Goal: Navigation & Orientation: Find specific page/section

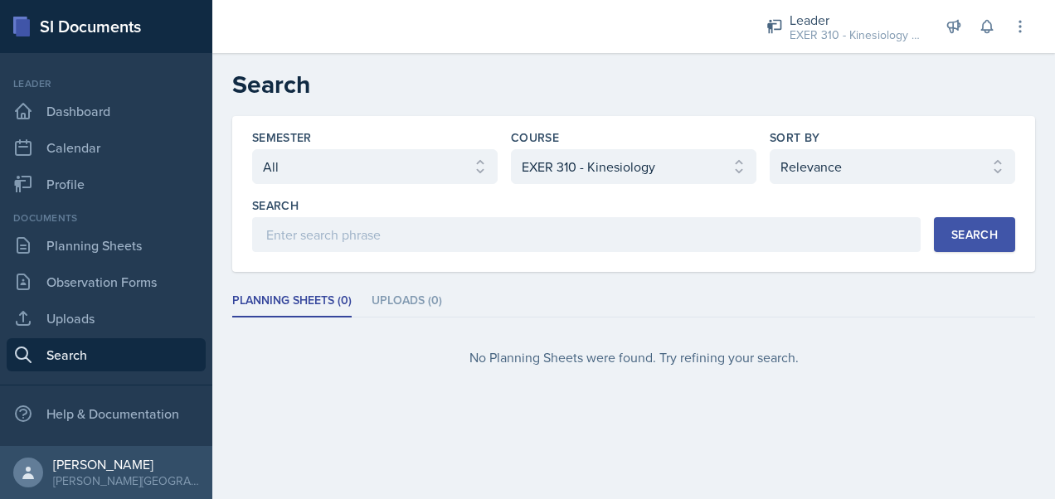
select select "all"
select select "289734e5-f99e-46f9-9f3f-2da253f7ce65"
select select "1"
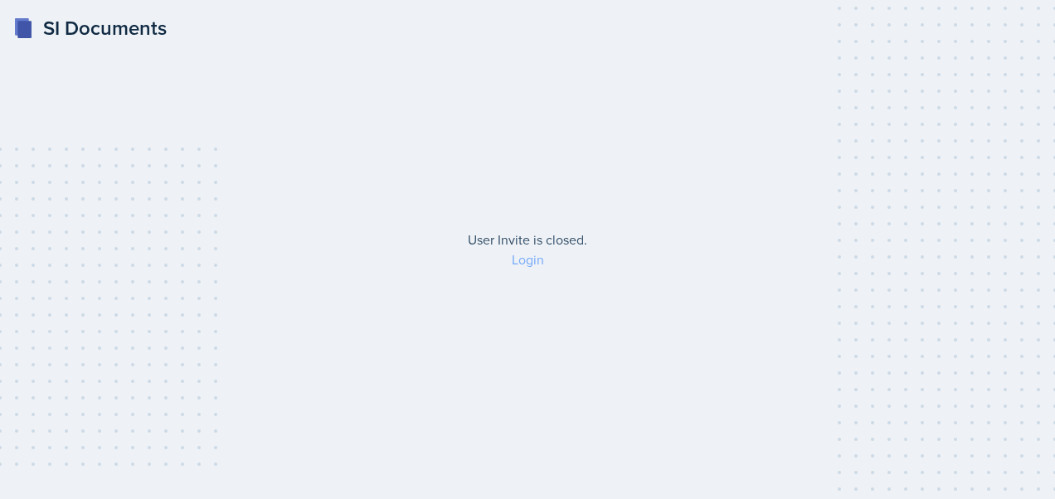
click at [522, 258] on link "Login" at bounding box center [528, 259] width 32 height 18
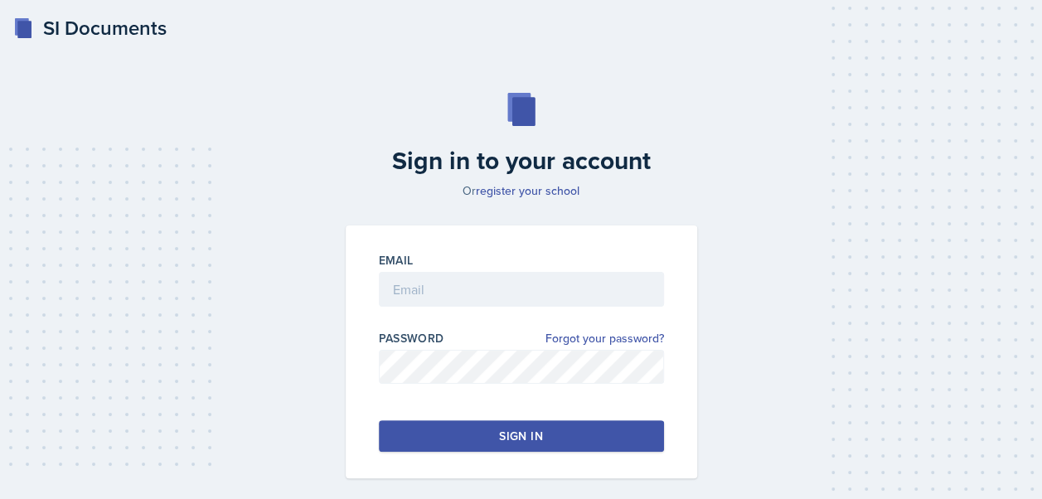
scroll to position [71, 0]
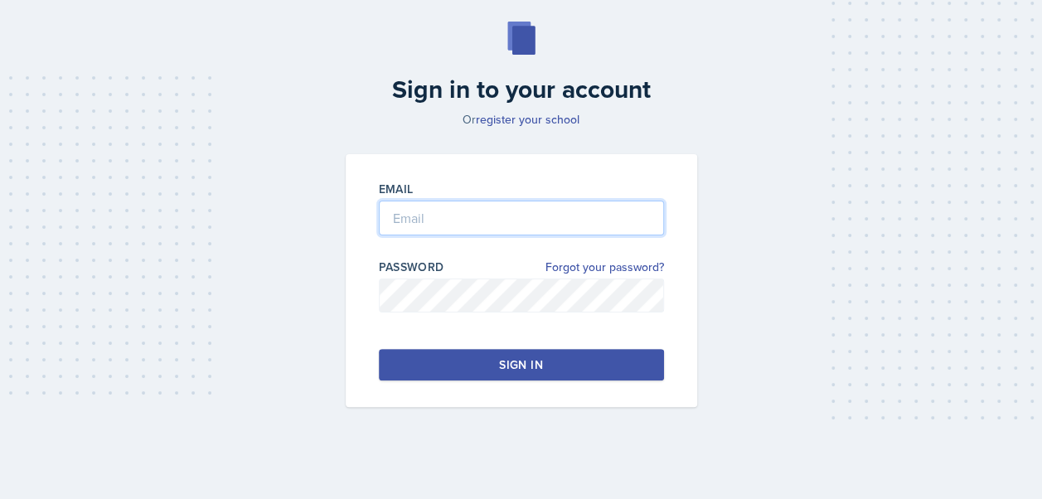
click at [431, 229] on input "email" at bounding box center [521, 218] width 285 height 35
type input "[EMAIL_ADDRESS][PERSON_NAME][DOMAIN_NAME]"
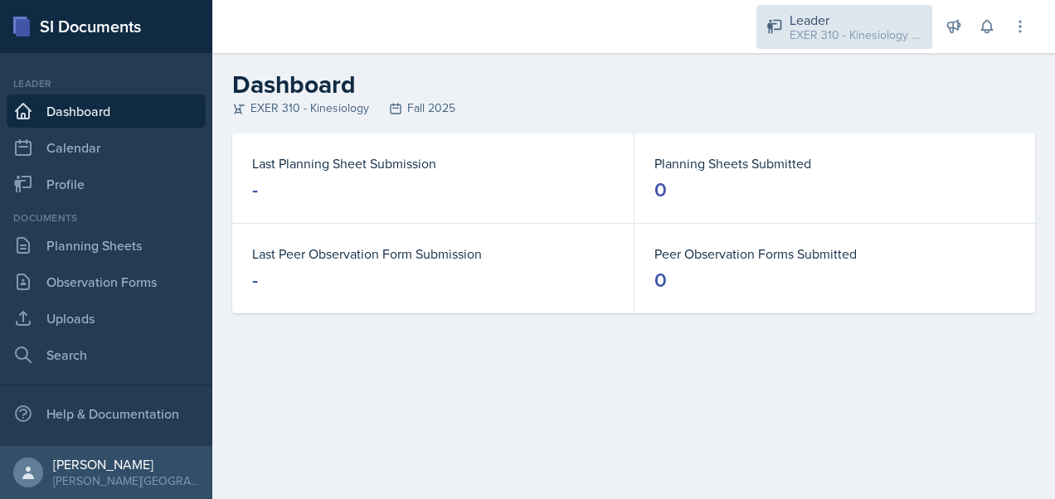
click at [866, 41] on div "EXER 310 - Kinesiology / Fall 2025" at bounding box center [855, 35] width 133 height 17
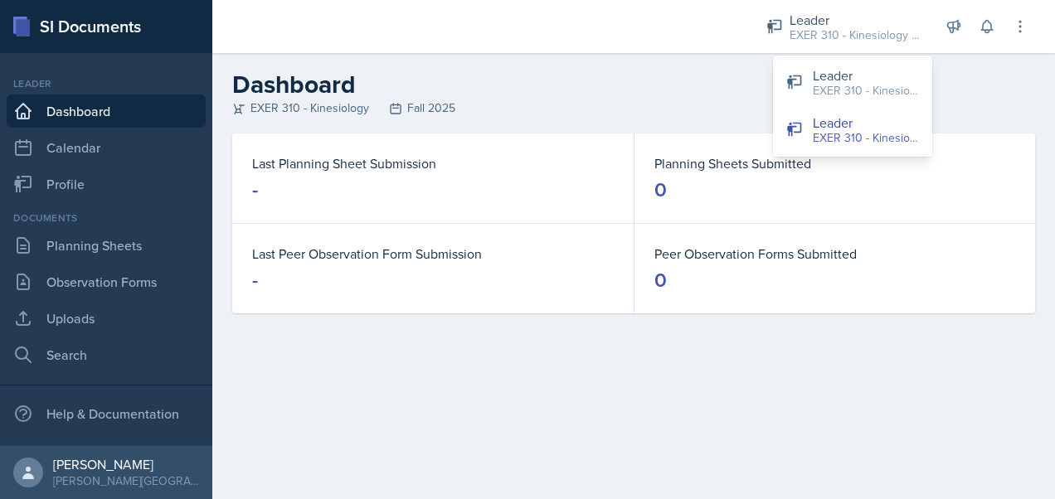
click at [661, 81] on h2 "Dashboard" at bounding box center [633, 85] width 803 height 30
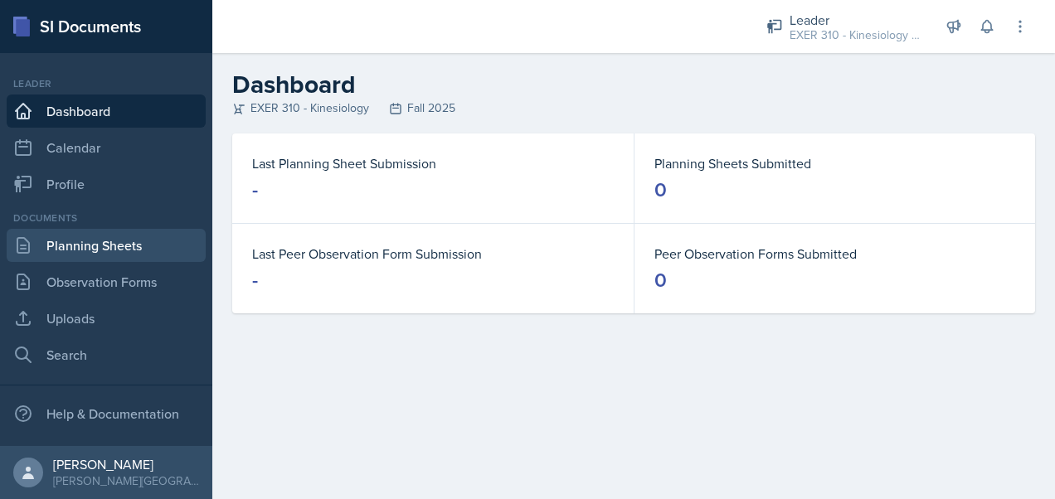
click at [159, 254] on link "Planning Sheets" at bounding box center [106, 245] width 199 height 33
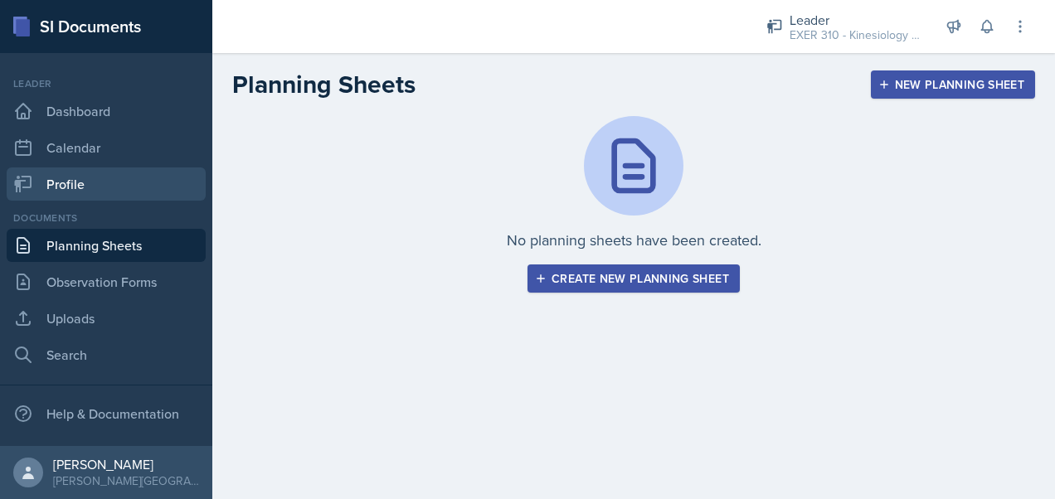
click at [104, 188] on link "Profile" at bounding box center [106, 183] width 199 height 33
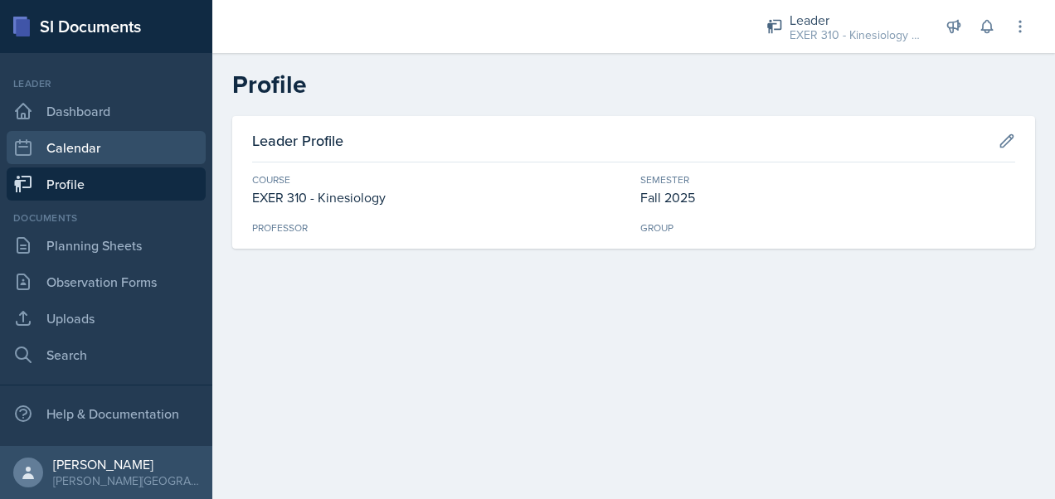
click at [73, 148] on link "Calendar" at bounding box center [106, 147] width 199 height 33
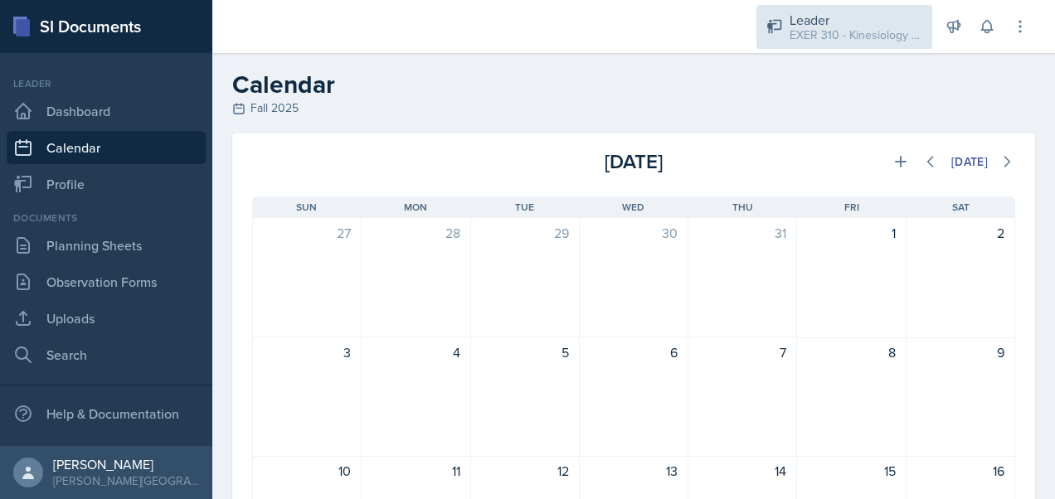
click at [865, 36] on div "EXER 310 - Kinesiology / Fall 2025" at bounding box center [855, 35] width 133 height 17
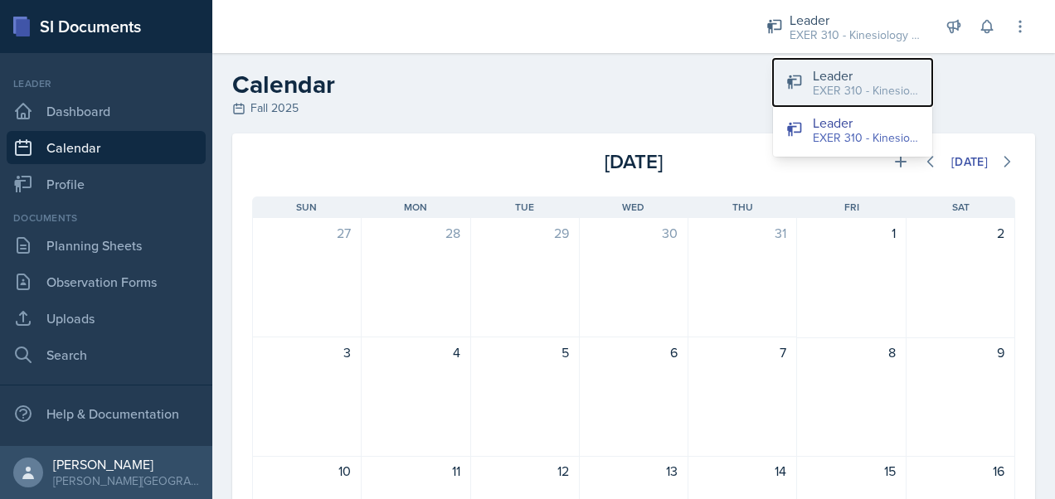
click at [871, 85] on div "EXER 310 - Kinesiology / Fall 2025" at bounding box center [866, 90] width 106 height 17
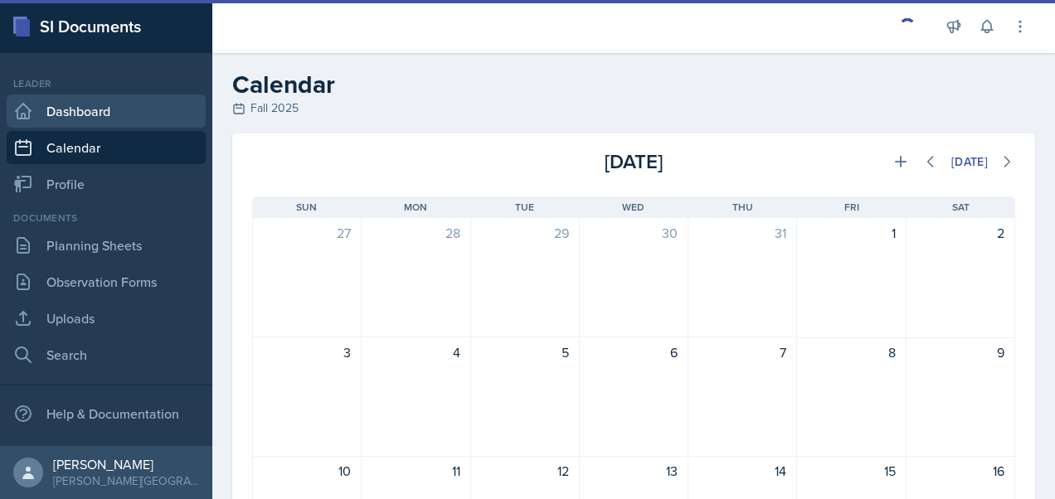
click at [116, 113] on link "Dashboard" at bounding box center [106, 111] width 199 height 33
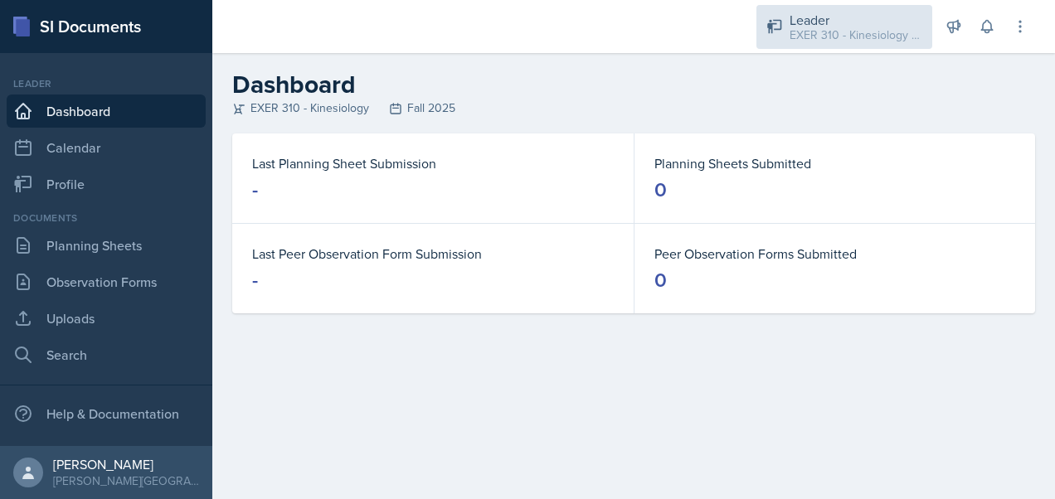
click at [874, 40] on div "EXER 310 - Kinesiology / Fall 2025" at bounding box center [855, 35] width 133 height 17
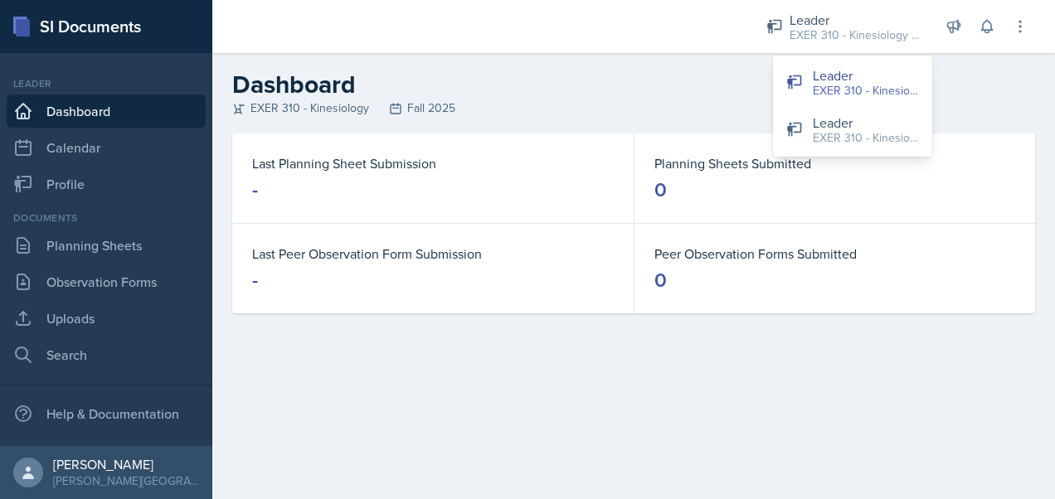
click at [683, 84] on h2 "Dashboard" at bounding box center [633, 85] width 803 height 30
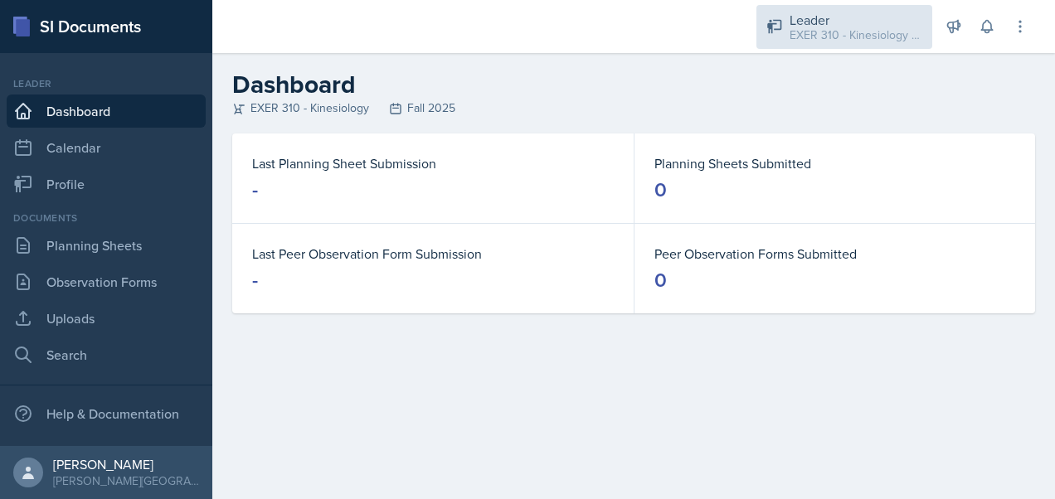
click at [847, 36] on div "EXER 310 - Kinesiology / Fall 2025" at bounding box center [855, 35] width 133 height 17
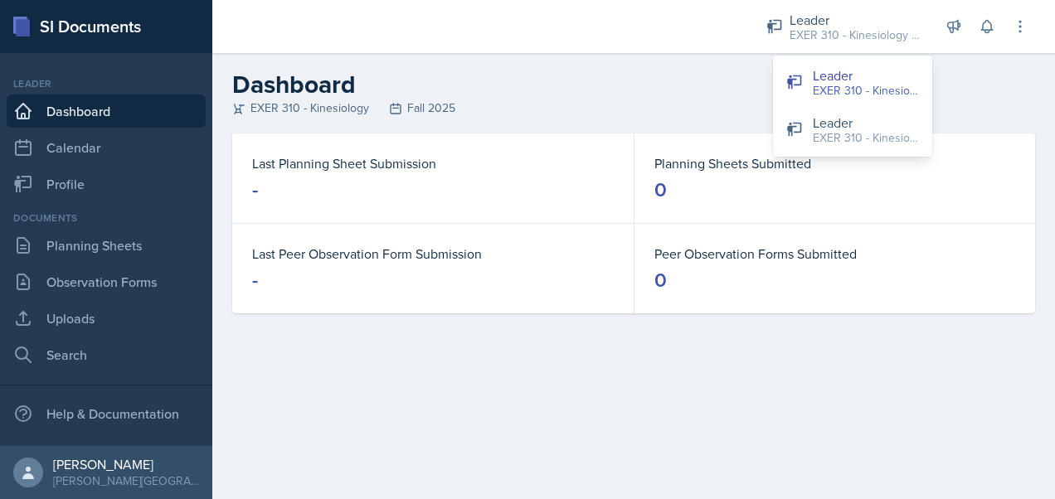
click at [691, 106] on div "EXER 310 - Kinesiology Fall 2025" at bounding box center [633, 107] width 803 height 17
